Goal: Register for event/course

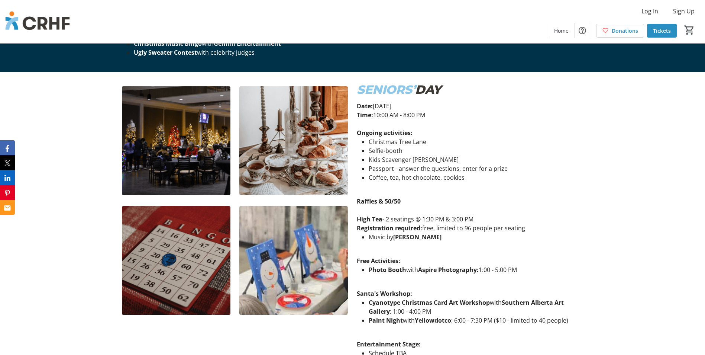
scroll to position [1190, 0]
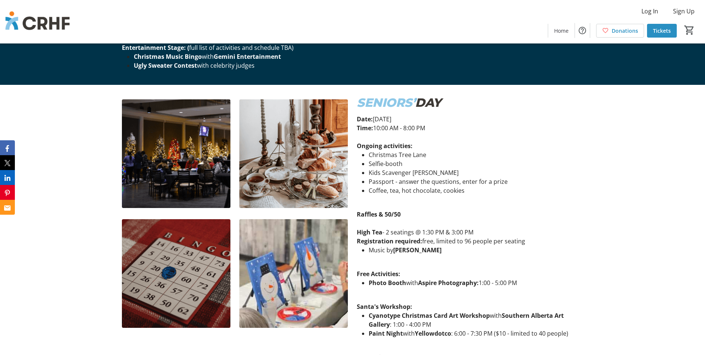
click at [406, 102] on em "SENIORS’" at bounding box center [386, 102] width 58 height 15
click at [408, 100] on em "SENIORS’" at bounding box center [386, 102] width 58 height 15
click at [455, 105] on p "SENIORS’ DAY" at bounding box center [470, 103] width 226 height 18
click at [418, 152] on li "Christmas Tree Lane" at bounding box center [476, 154] width 214 height 9
click at [403, 190] on li "Coffee, tea, hot chocolate, cookies" at bounding box center [476, 190] width 214 height 9
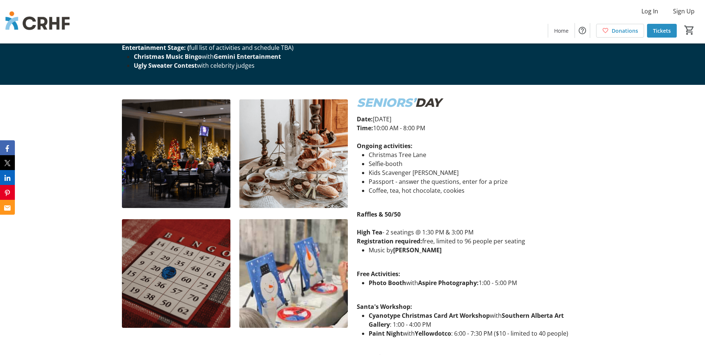
click at [411, 249] on strong "[PERSON_NAME]" at bounding box center [417, 250] width 48 height 8
click at [367, 243] on strong "Registration required:" at bounding box center [389, 241] width 65 height 8
click at [460, 245] on p "Registration required: free, limited to 96 people per seating" at bounding box center [470, 240] width 226 height 9
click at [652, 28] on span at bounding box center [662, 31] width 30 height 18
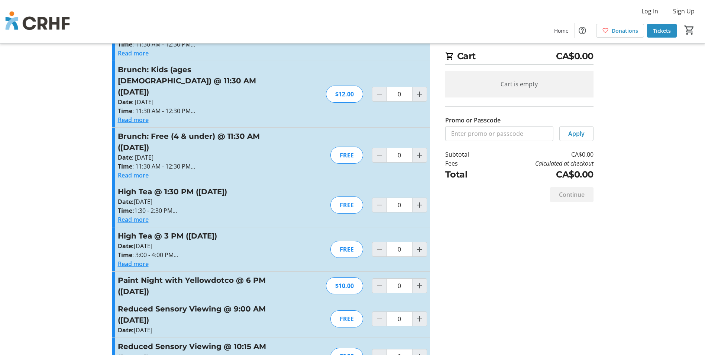
scroll to position [335, 0]
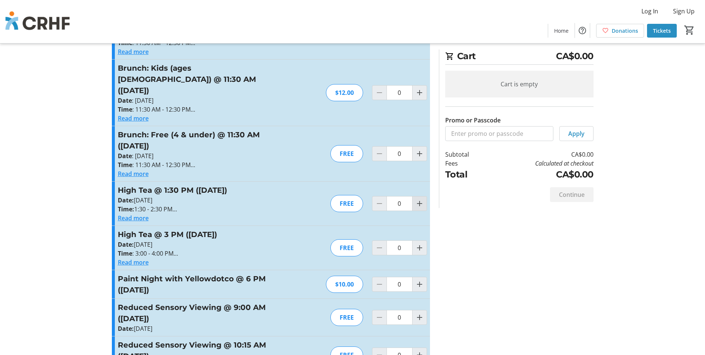
click at [419, 199] on mat-icon "Increment by one" at bounding box center [419, 203] width 9 height 9
type input "1"
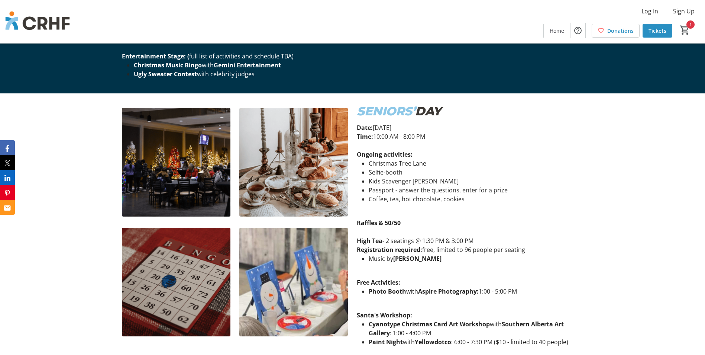
scroll to position [1190, 0]
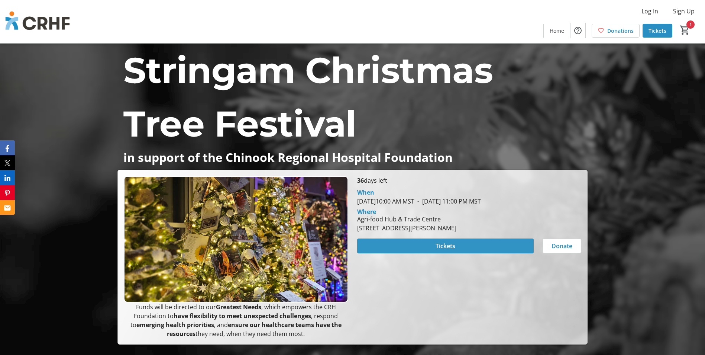
click at [473, 243] on span at bounding box center [445, 246] width 177 height 18
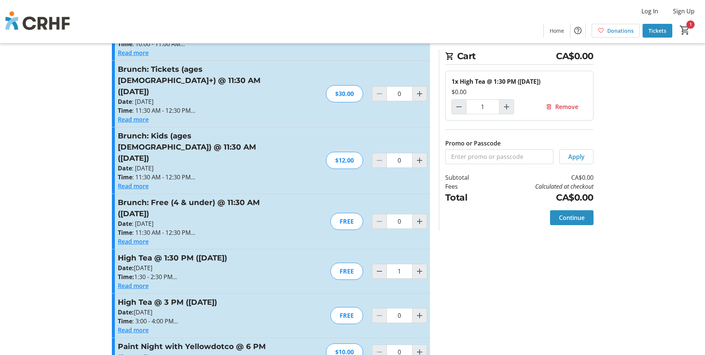
scroll to position [297, 0]
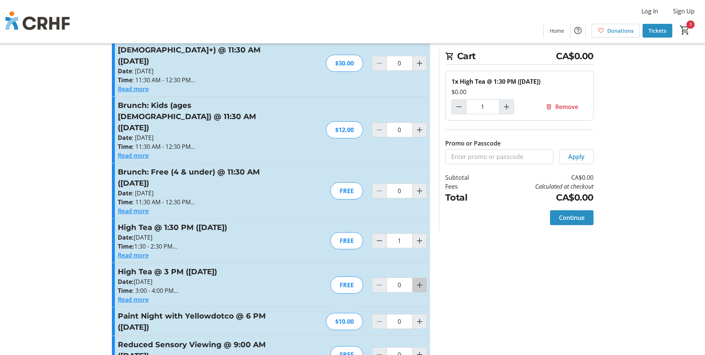
click at [416, 280] on mat-icon "Increment by one" at bounding box center [419, 284] width 9 height 9
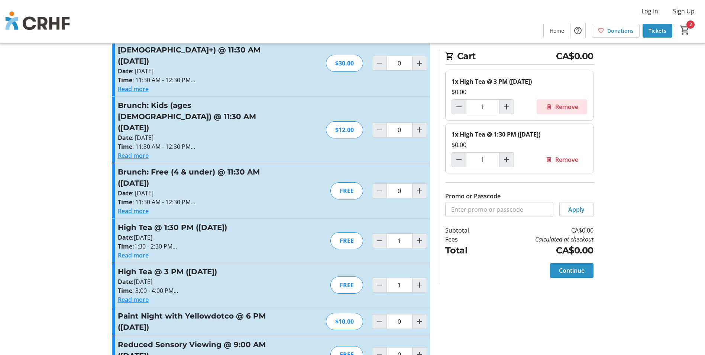
click at [569, 107] on span "Remove" at bounding box center [567, 106] width 23 height 9
type input "0"
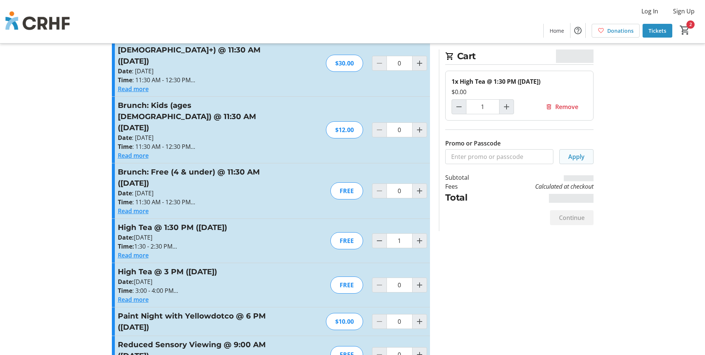
click at [577, 155] on span "Apply" at bounding box center [577, 156] width 16 height 9
click at [561, 110] on span "Remove" at bounding box center [567, 106] width 23 height 9
type input "0"
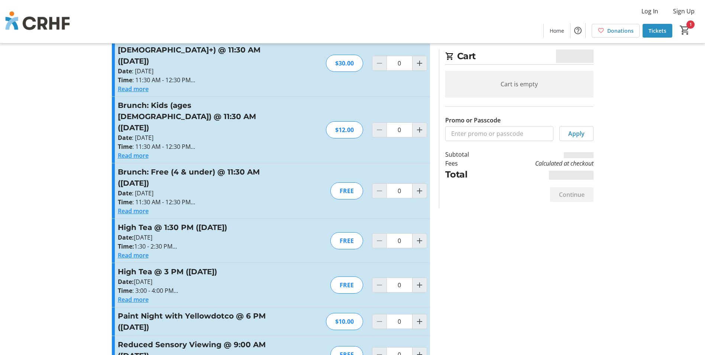
click at [581, 310] on div "Promo or Passcode Apply Gala & Auction Date: [DATE] Cocktails & Tree Viewing: 5…" at bounding box center [352, 129] width 491 height 731
